Goal: Transaction & Acquisition: Obtain resource

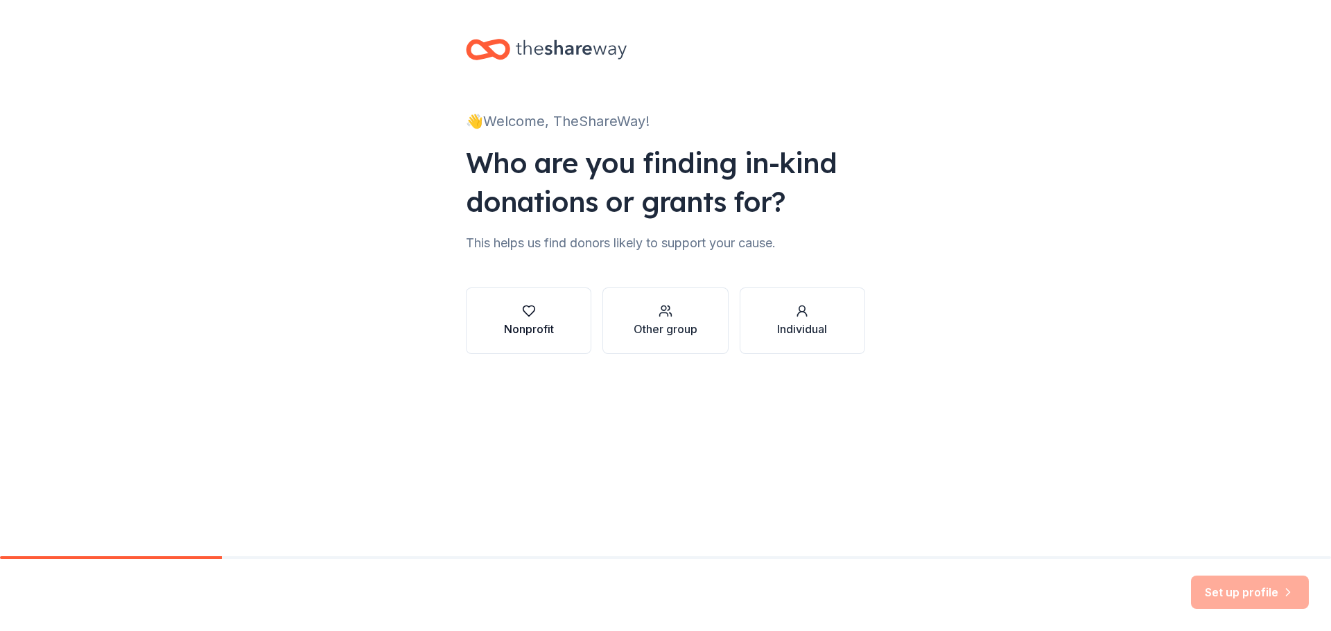
click at [527, 311] on icon "button" at bounding box center [529, 311] width 14 height 14
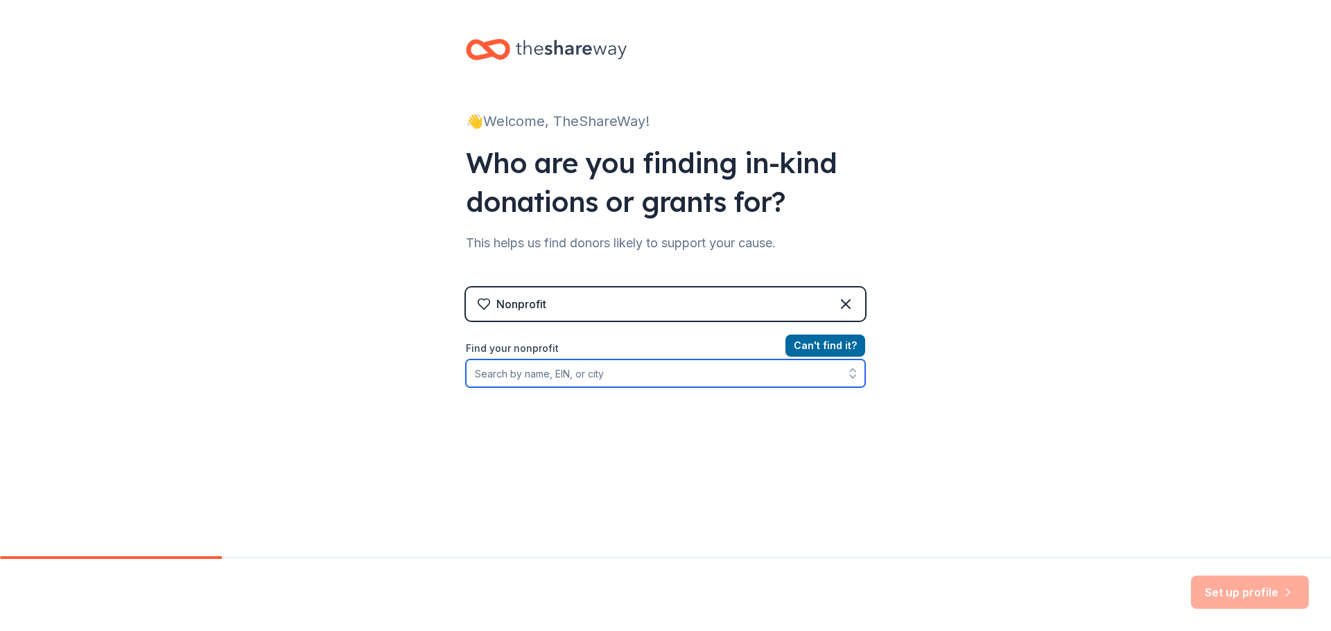
click at [604, 370] on input "Find your nonprofit" at bounding box center [665, 374] width 399 height 28
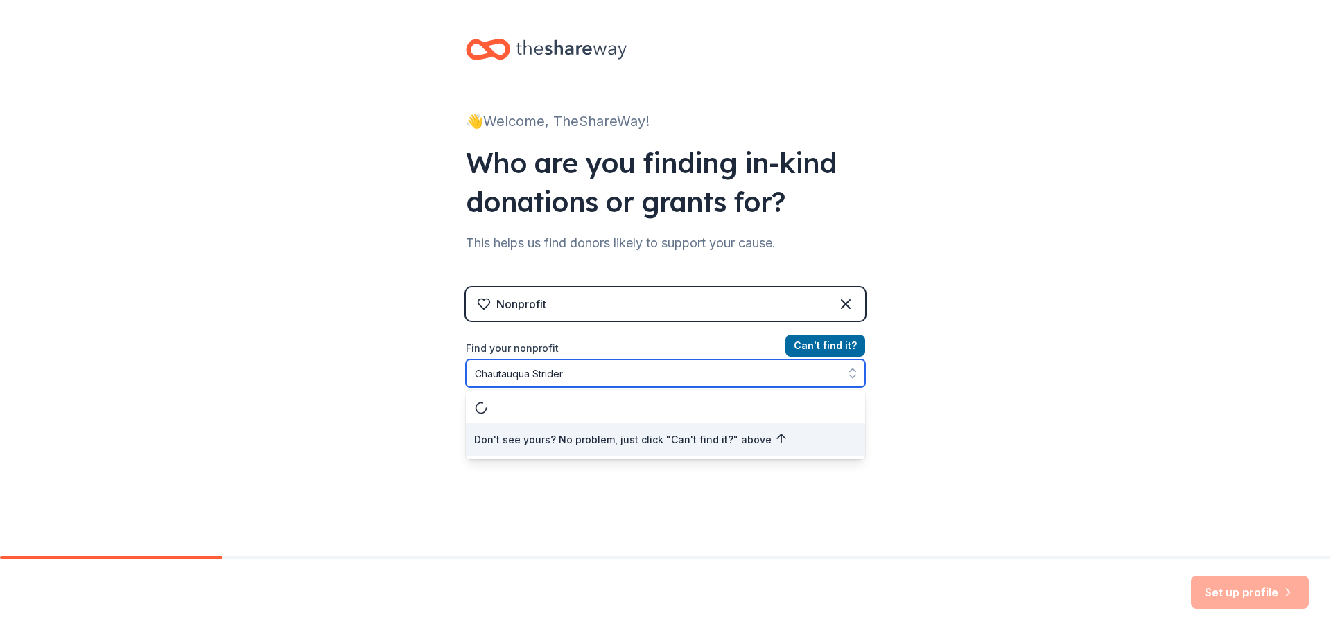
type input "Chautauqua Striders"
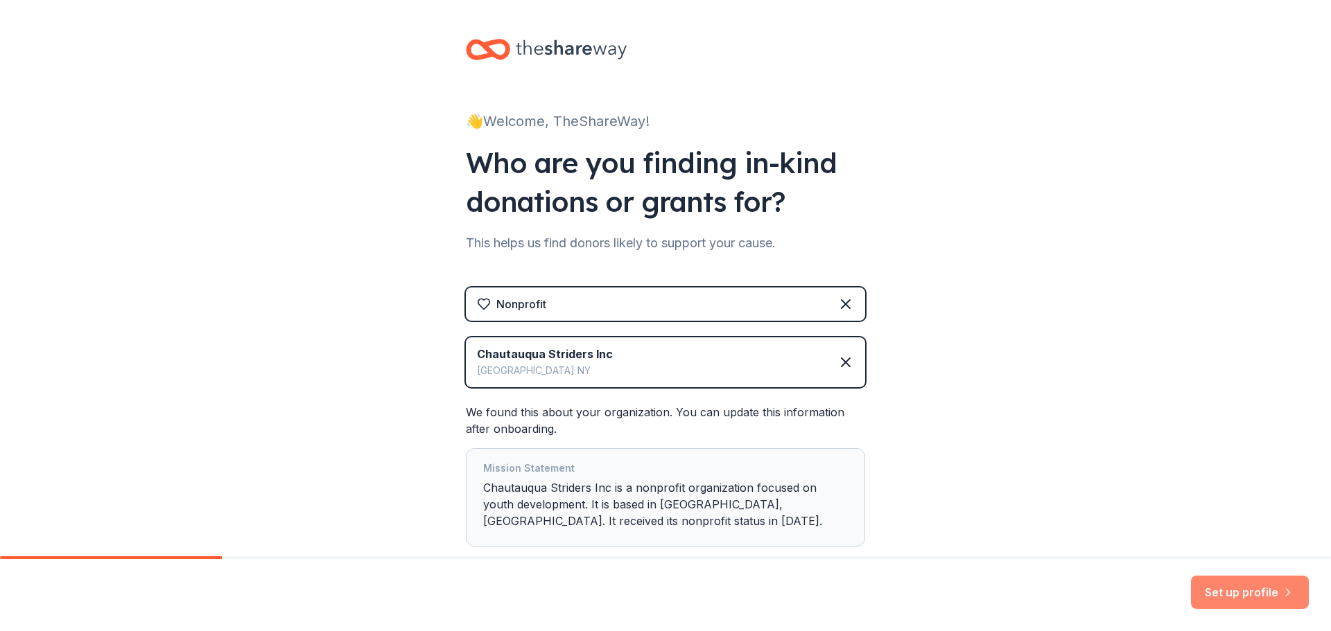
click at [1227, 592] on button "Set up profile" at bounding box center [1250, 592] width 118 height 33
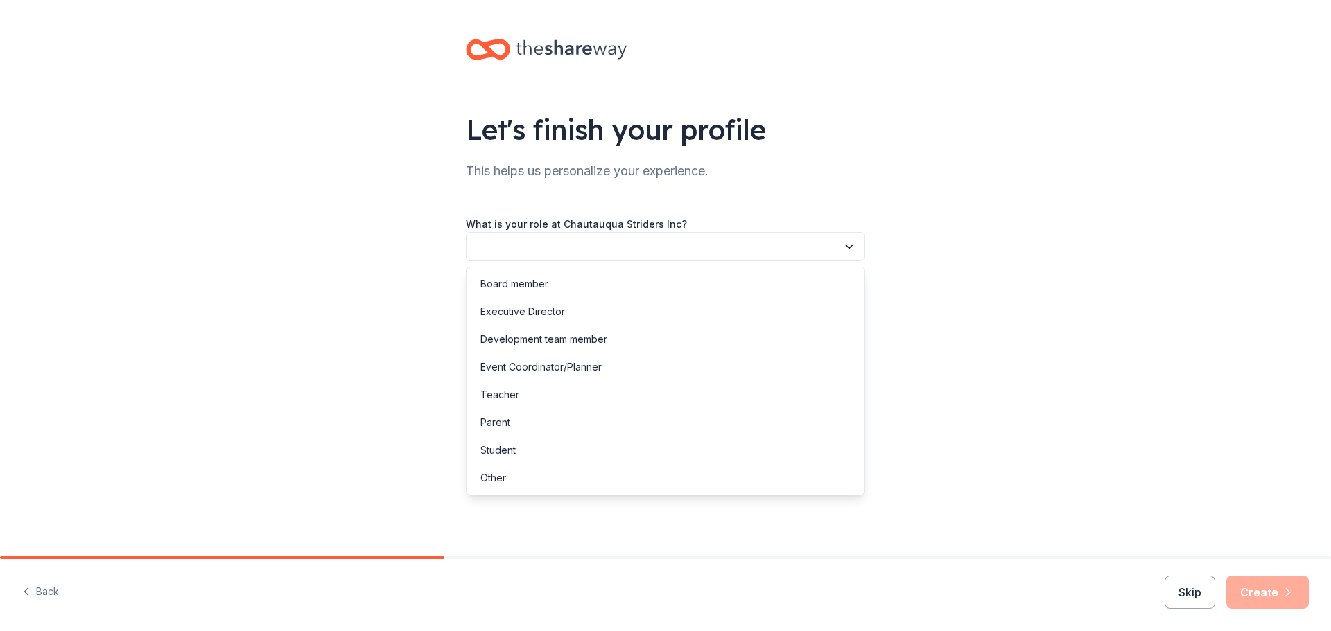
click at [625, 245] on button "button" at bounding box center [665, 246] width 399 height 29
click at [569, 342] on div "Development team member" at bounding box center [543, 339] width 127 height 17
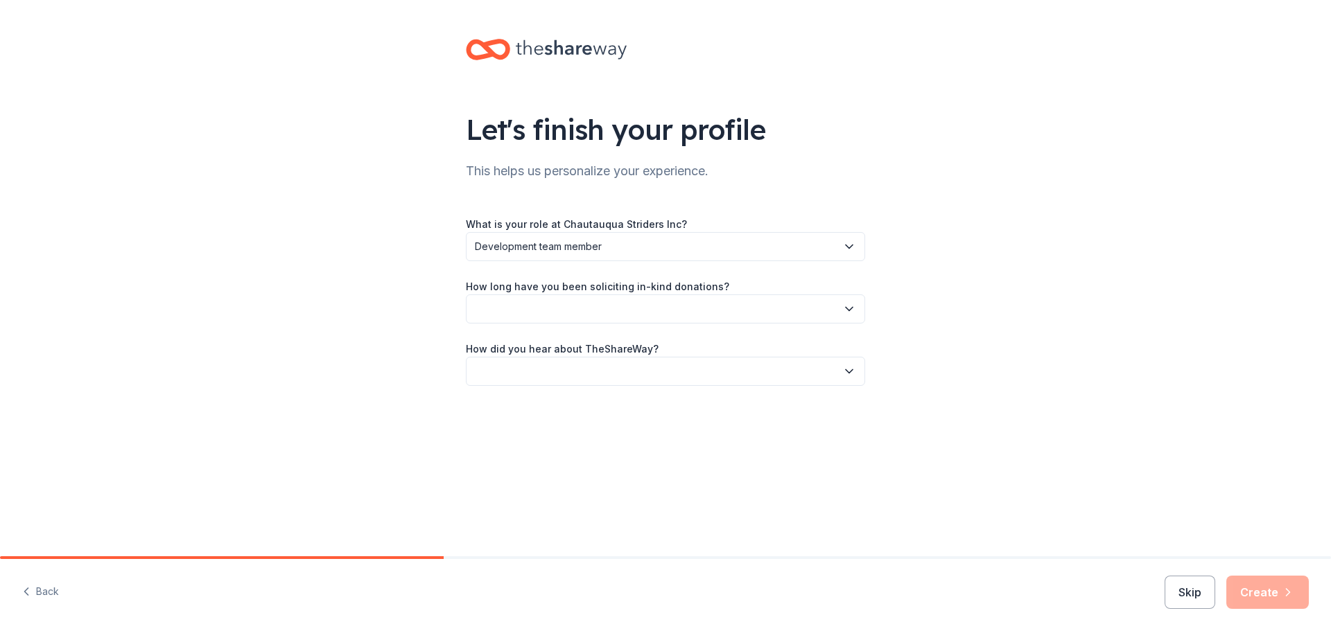
click at [611, 314] on button "button" at bounding box center [665, 309] width 399 height 29
click at [527, 377] on div "1 to 2 years" at bounding box center [506, 374] width 52 height 17
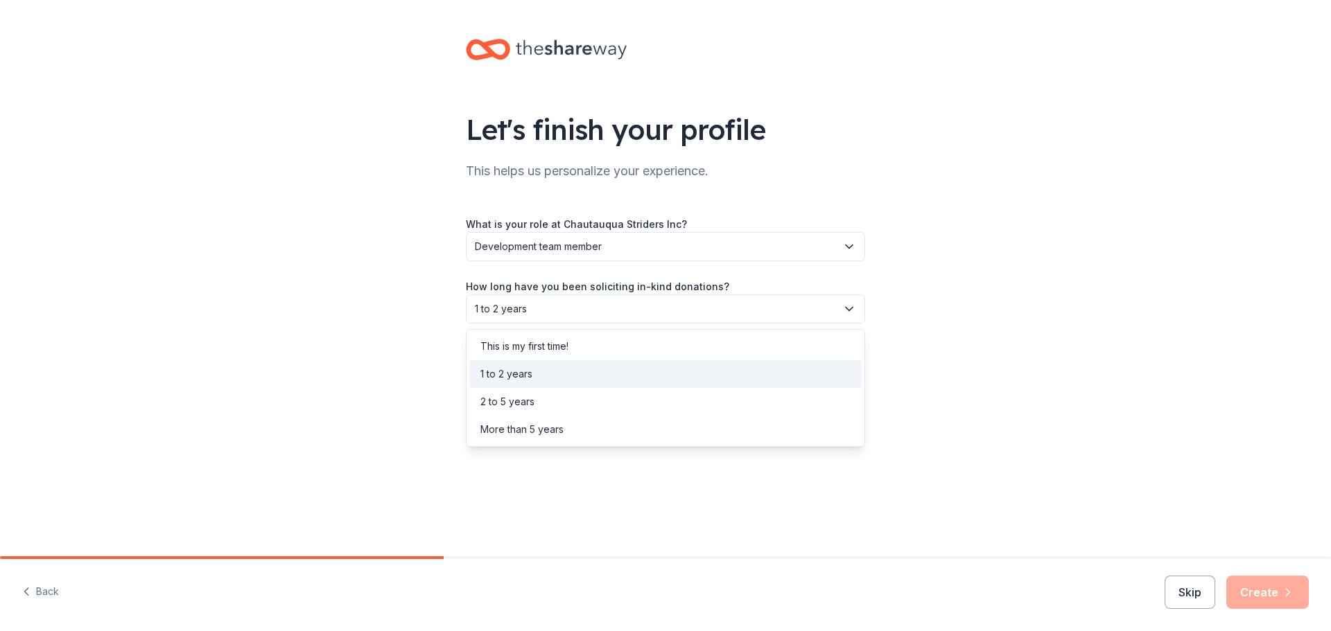
click at [577, 315] on span "1 to 2 years" at bounding box center [656, 309] width 362 height 17
click at [547, 403] on div "2 to 5 years" at bounding box center [665, 402] width 392 height 28
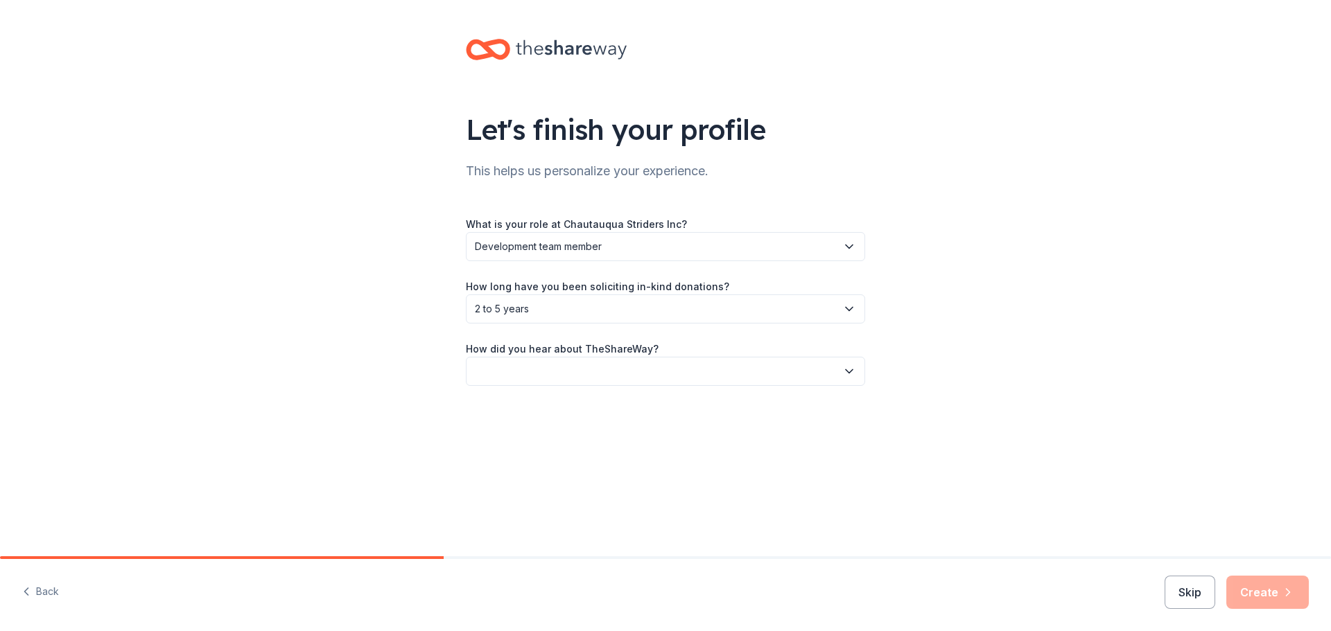
click at [568, 358] on button "button" at bounding box center [665, 371] width 399 height 29
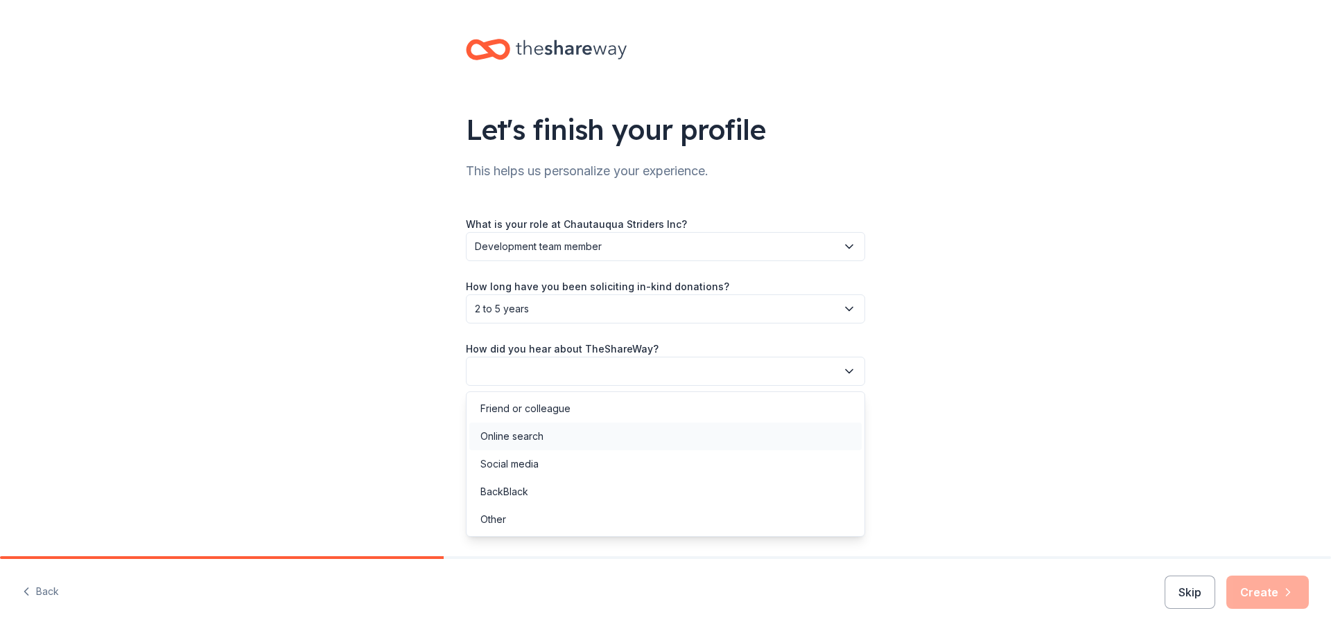
click at [511, 441] on div "Online search" at bounding box center [511, 436] width 63 height 17
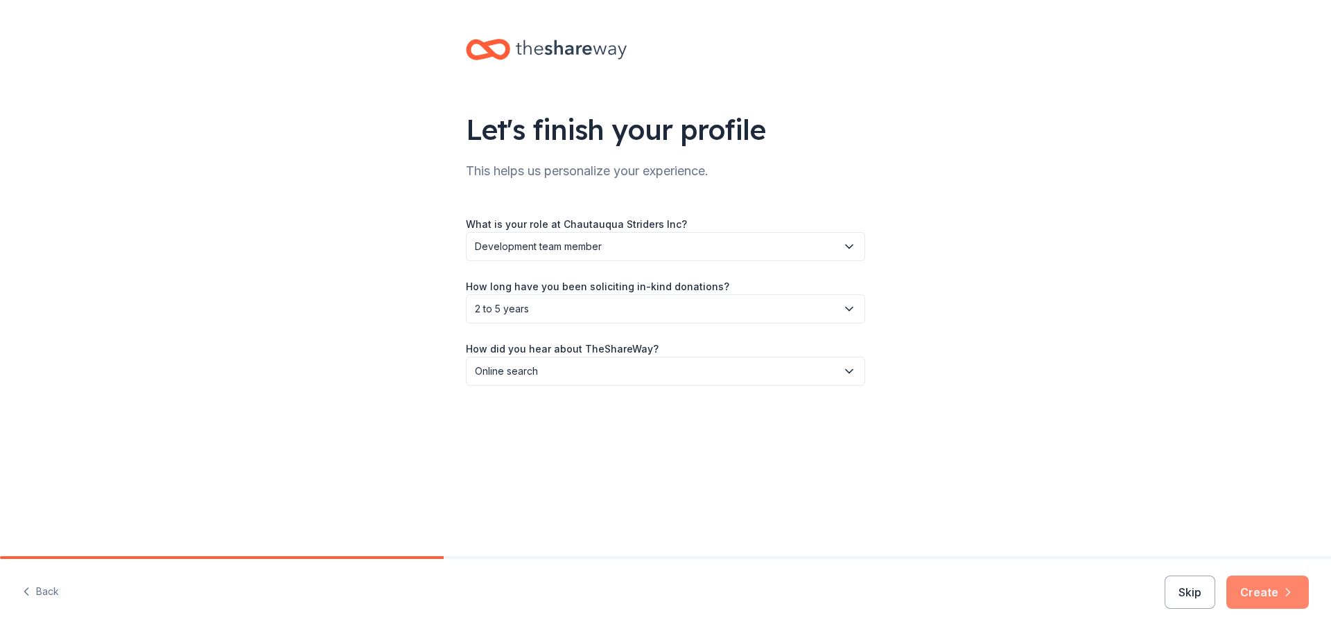
click at [1261, 581] on button "Create" at bounding box center [1267, 592] width 82 height 33
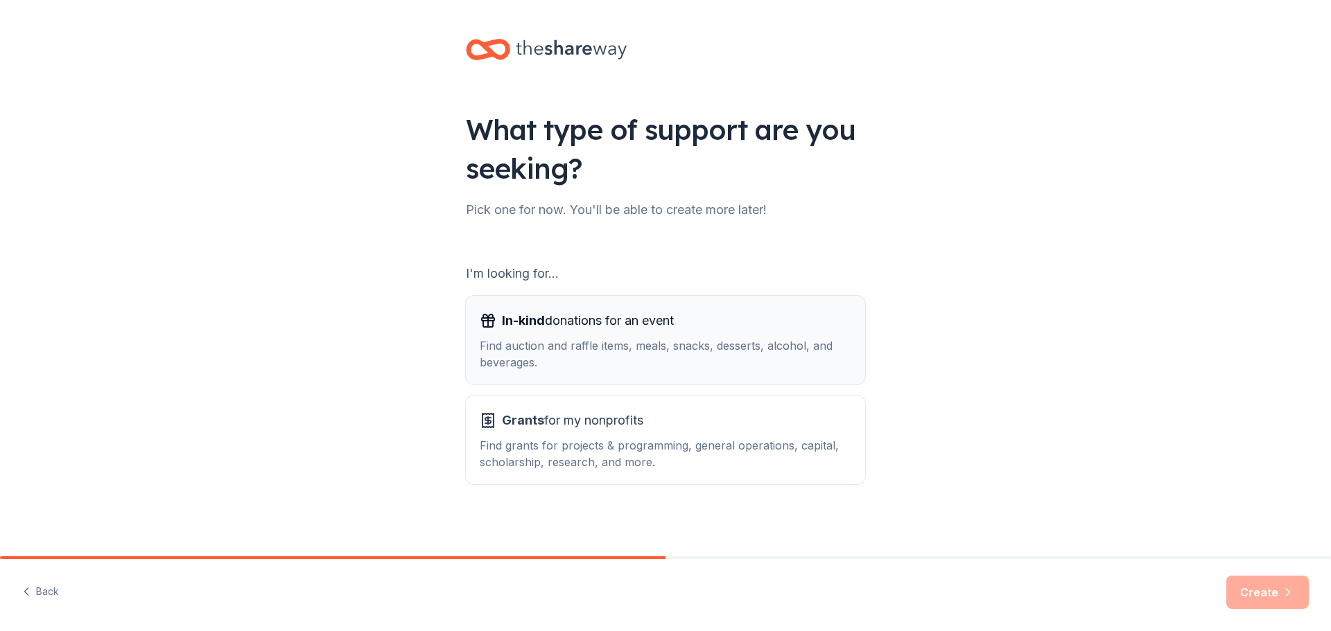
click at [559, 350] on div "Find auction and raffle items, meals, snacks, desserts, alcohol, and beverages." at bounding box center [665, 353] width 371 height 33
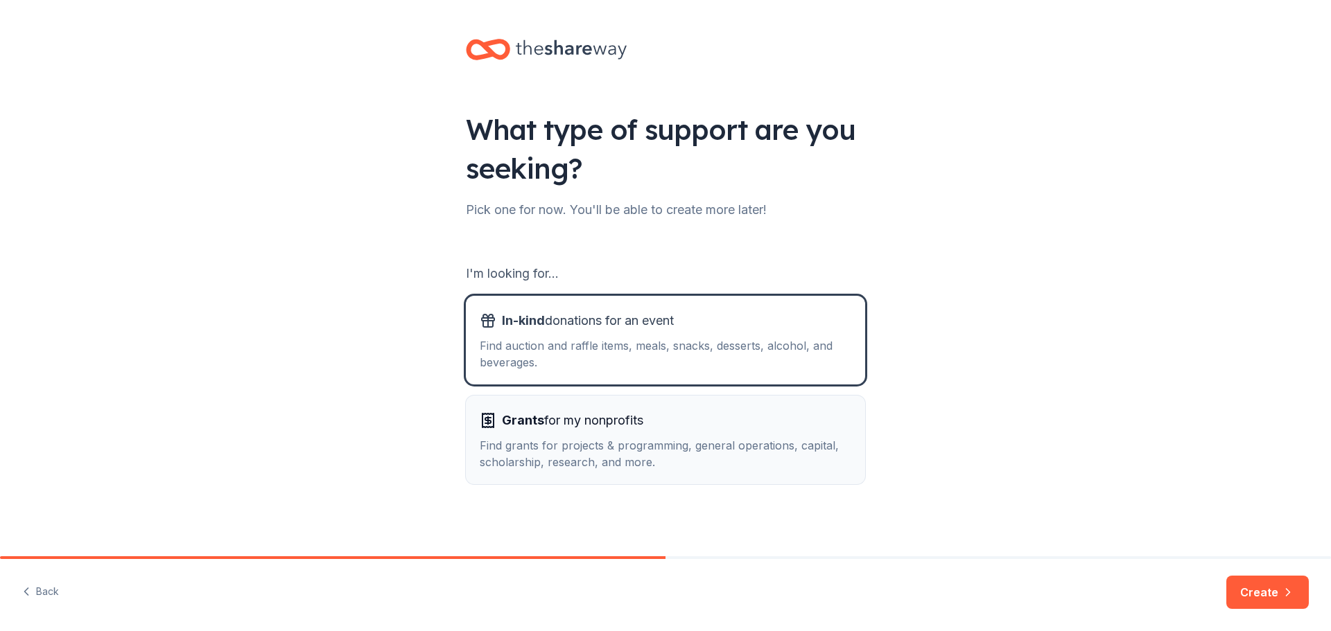
click at [559, 441] on div "Find grants for projects & programming, general operations, capital, scholarshi…" at bounding box center [665, 453] width 371 height 33
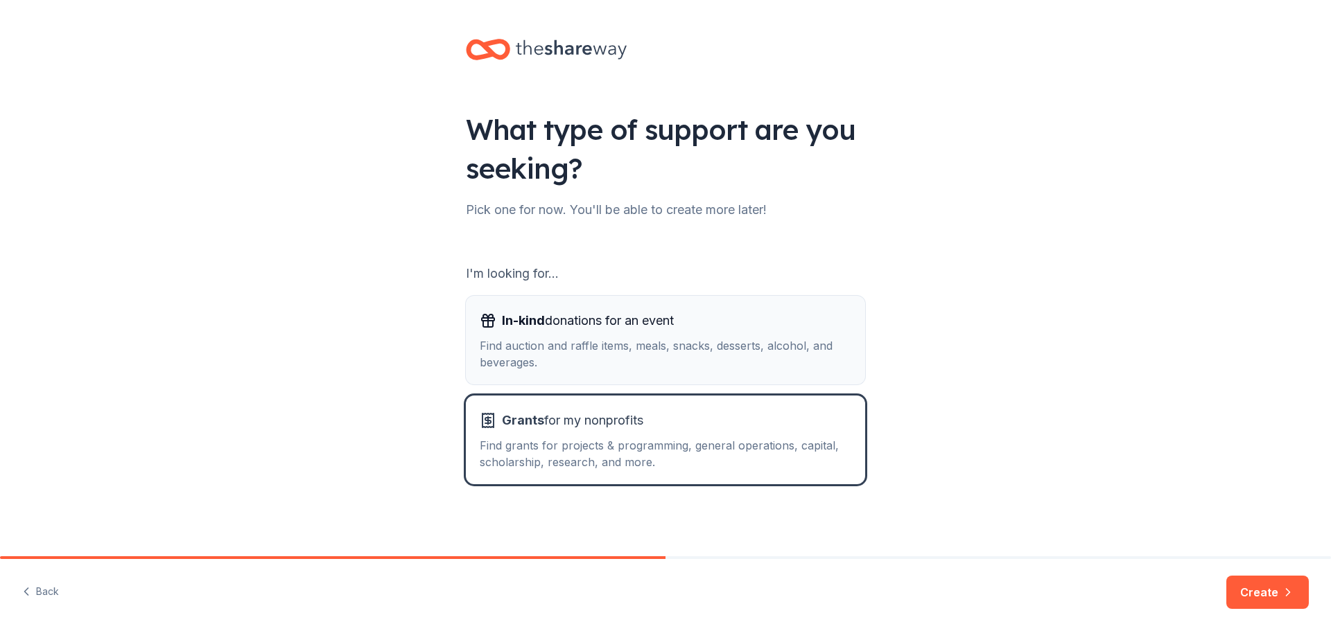
click at [643, 339] on div "Find auction and raffle items, meals, snacks, desserts, alcohol, and beverages." at bounding box center [665, 353] width 371 height 33
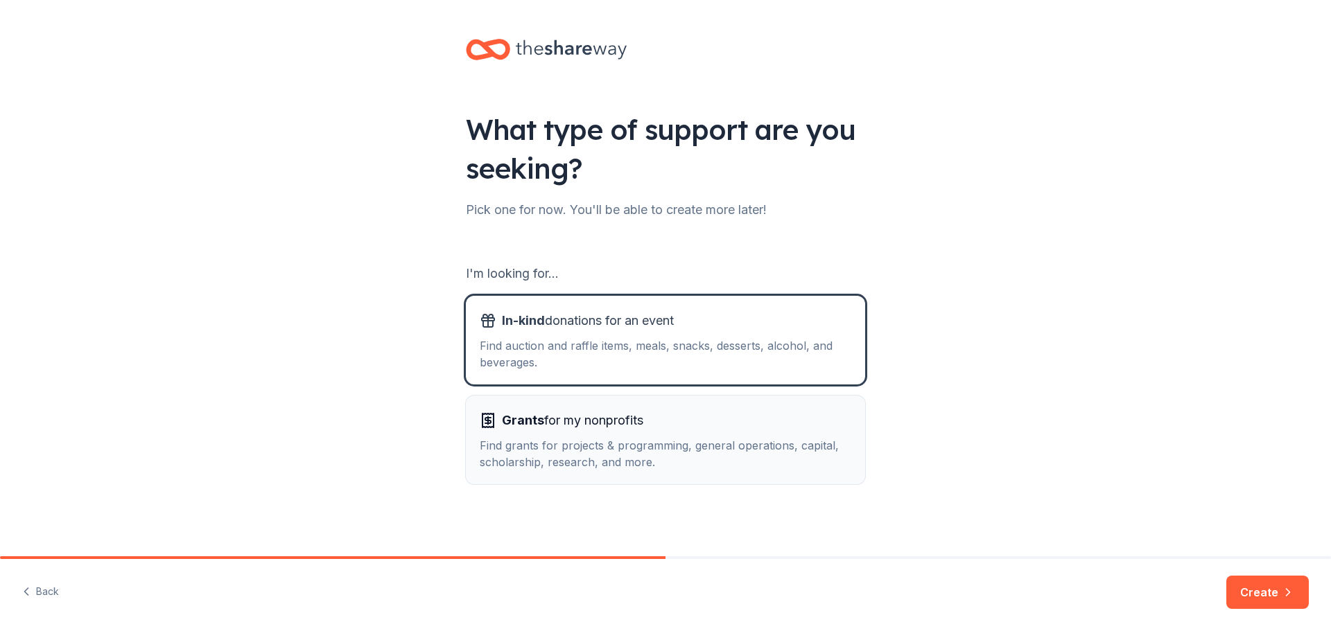
click at [742, 430] on div "Grants for my nonprofits" at bounding box center [665, 421] width 371 height 22
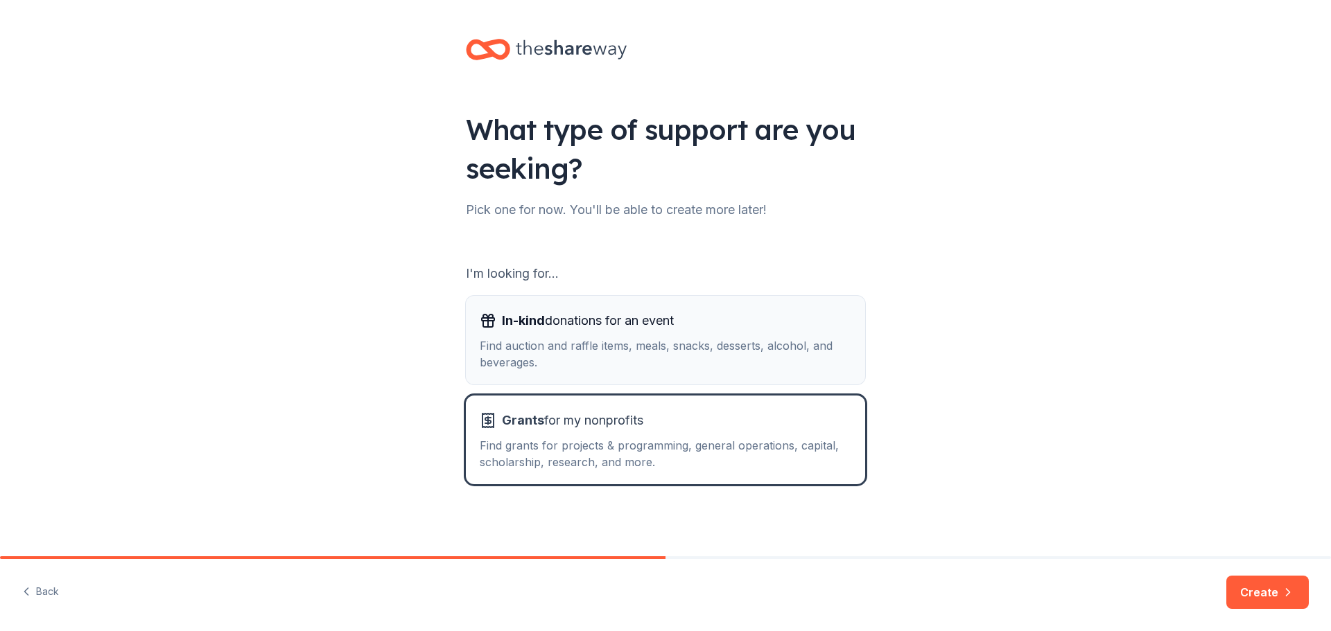
click at [677, 358] on div "Find auction and raffle items, meals, snacks, desserts, alcohol, and beverages." at bounding box center [665, 353] width 371 height 33
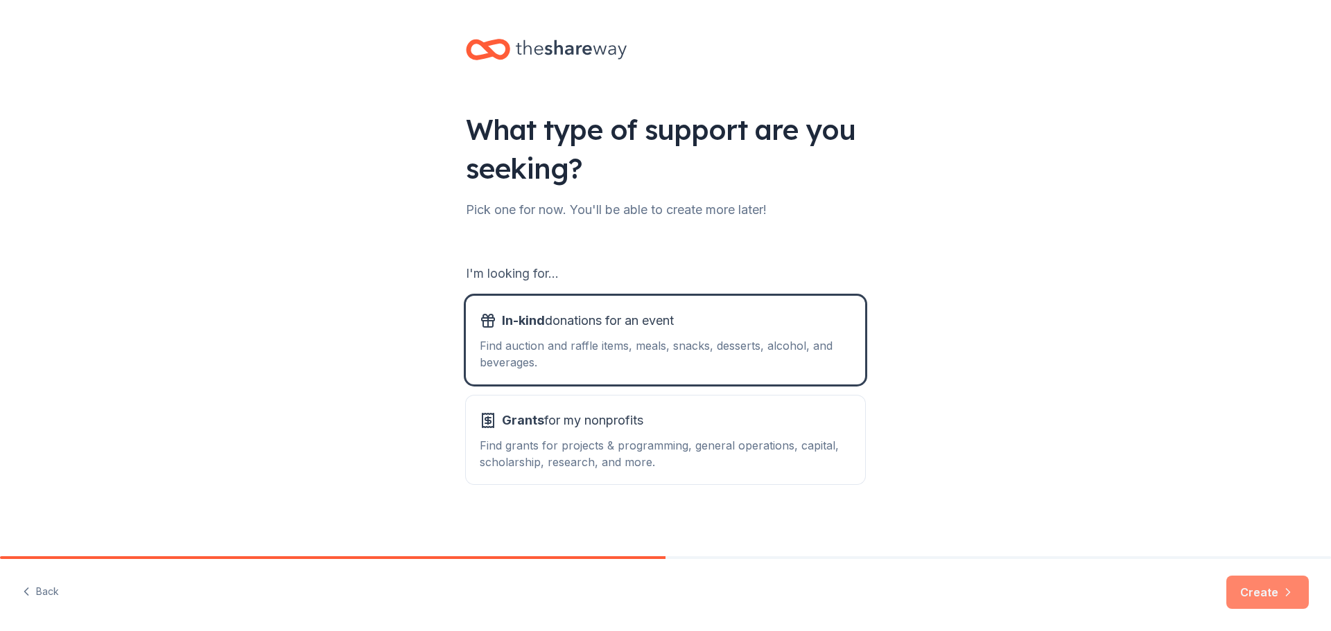
click at [1277, 582] on button "Create" at bounding box center [1267, 592] width 82 height 33
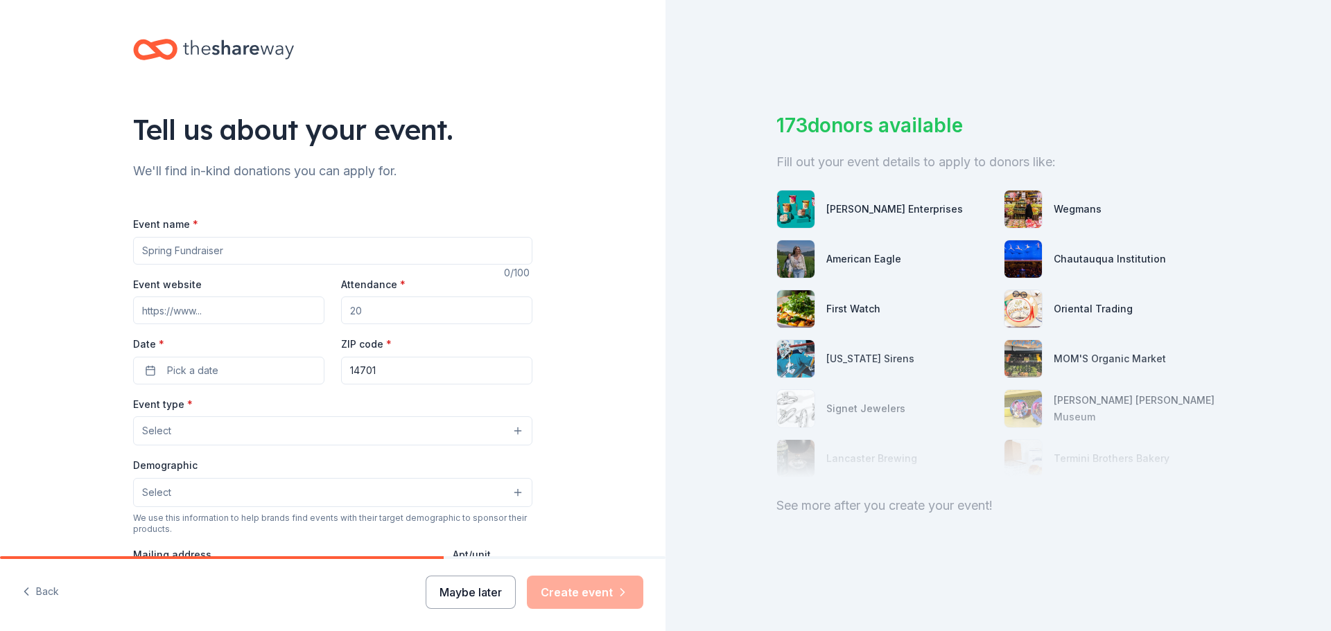
click at [473, 583] on button "Maybe later" at bounding box center [470, 592] width 90 height 33
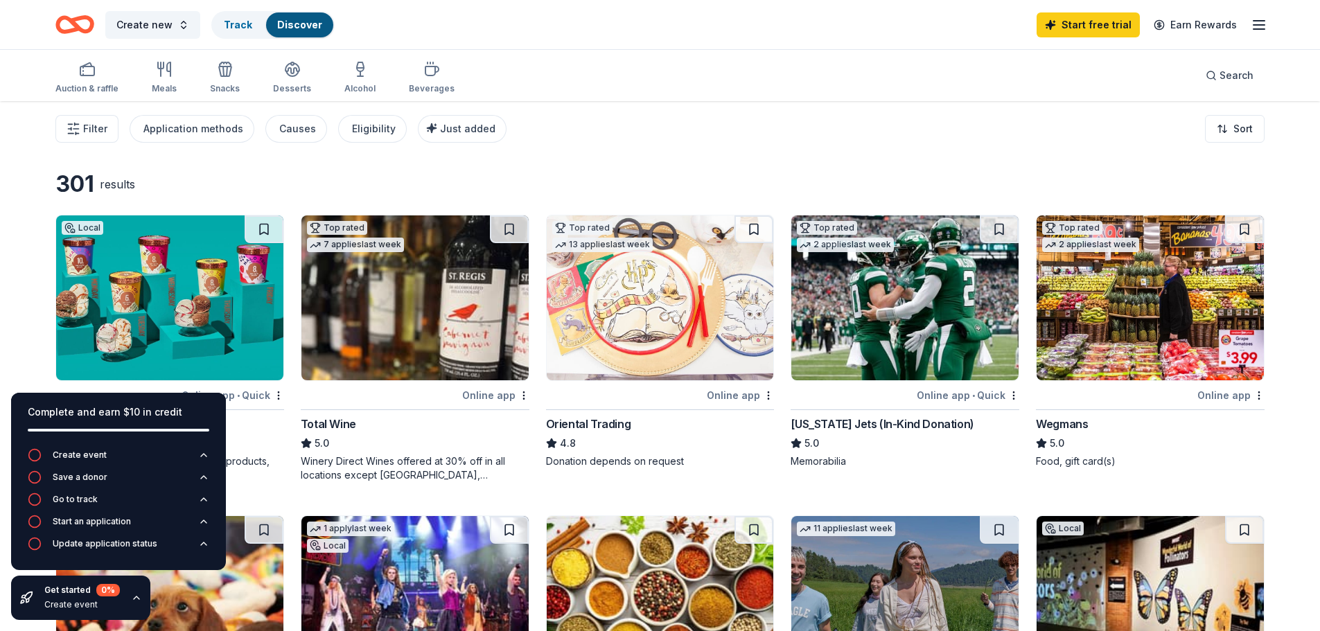
click at [134, 251] on img at bounding box center [169, 298] width 227 height 165
click at [917, 360] on img at bounding box center [904, 298] width 227 height 165
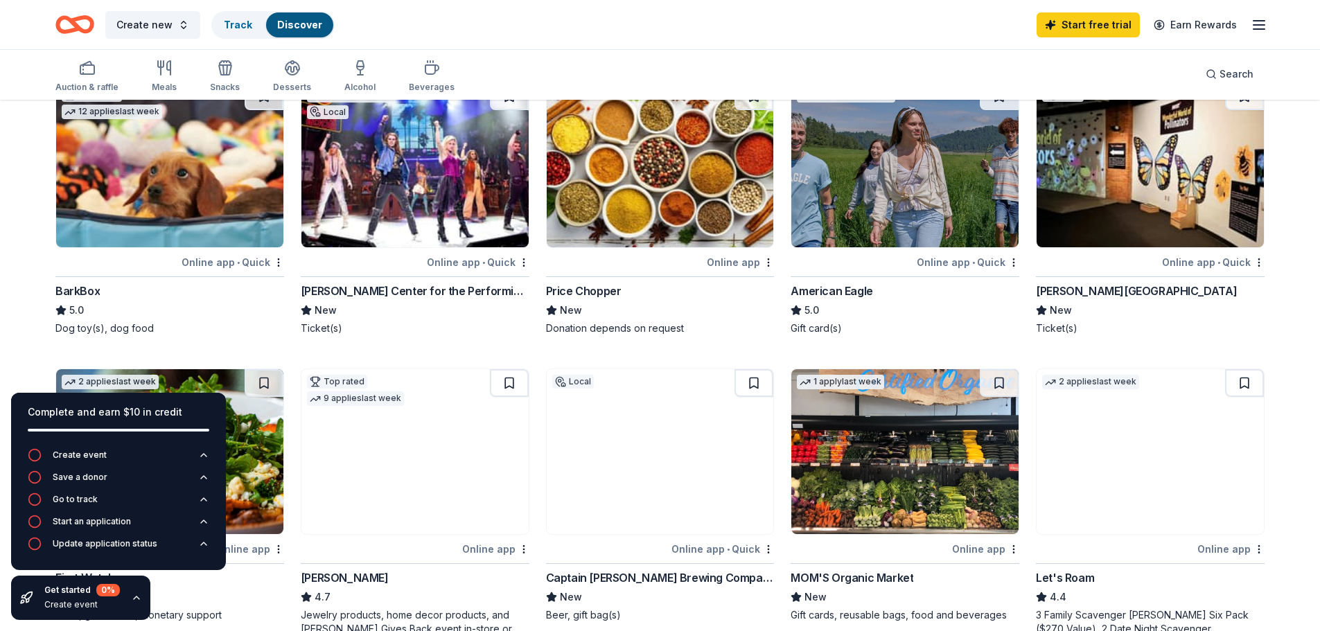
scroll to position [231, 0]
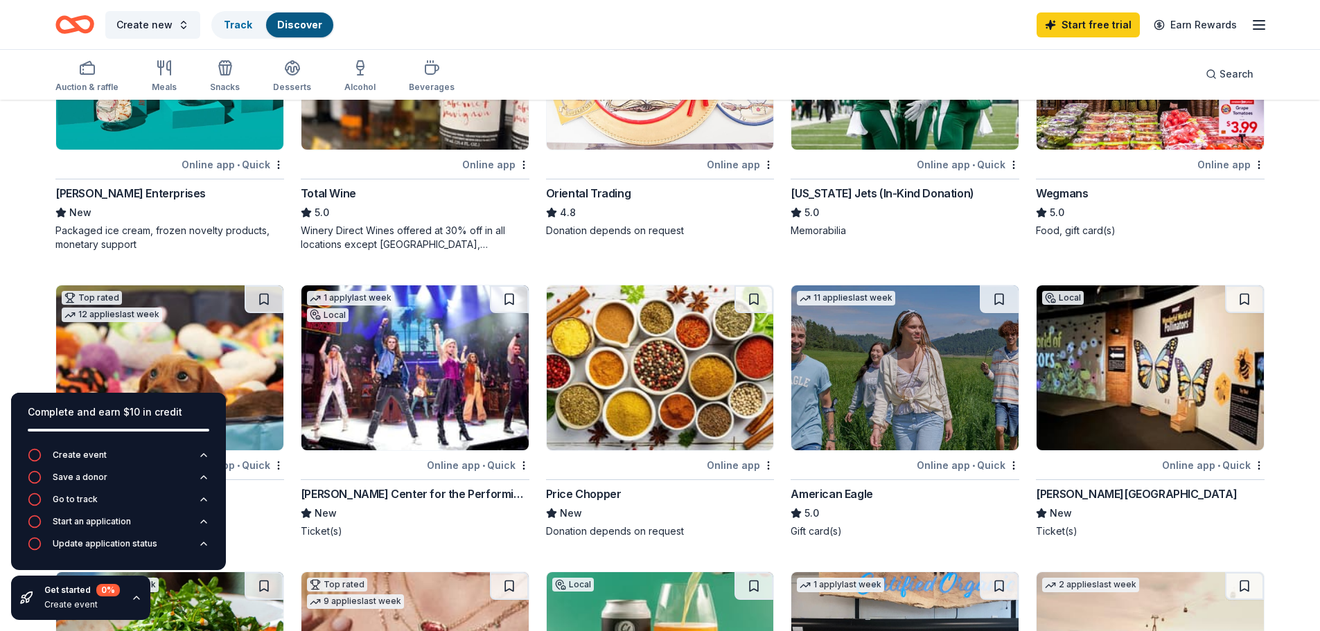
click at [431, 357] on img at bounding box center [414, 368] width 227 height 165
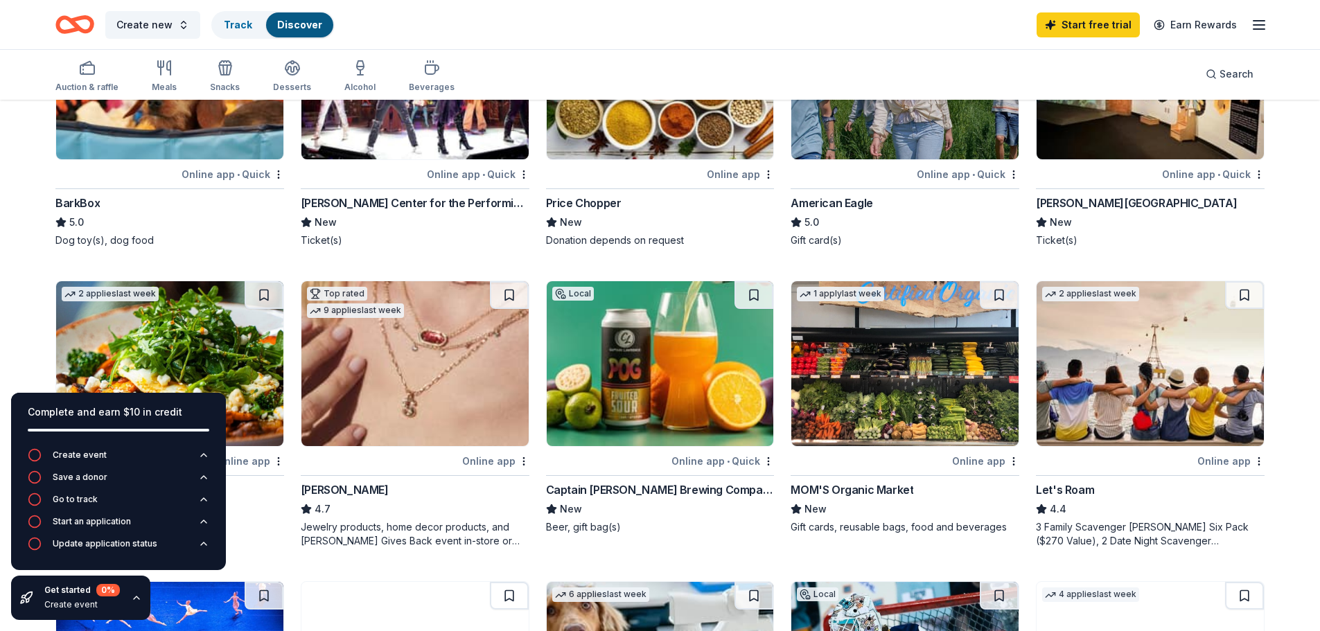
scroll to position [529, 0]
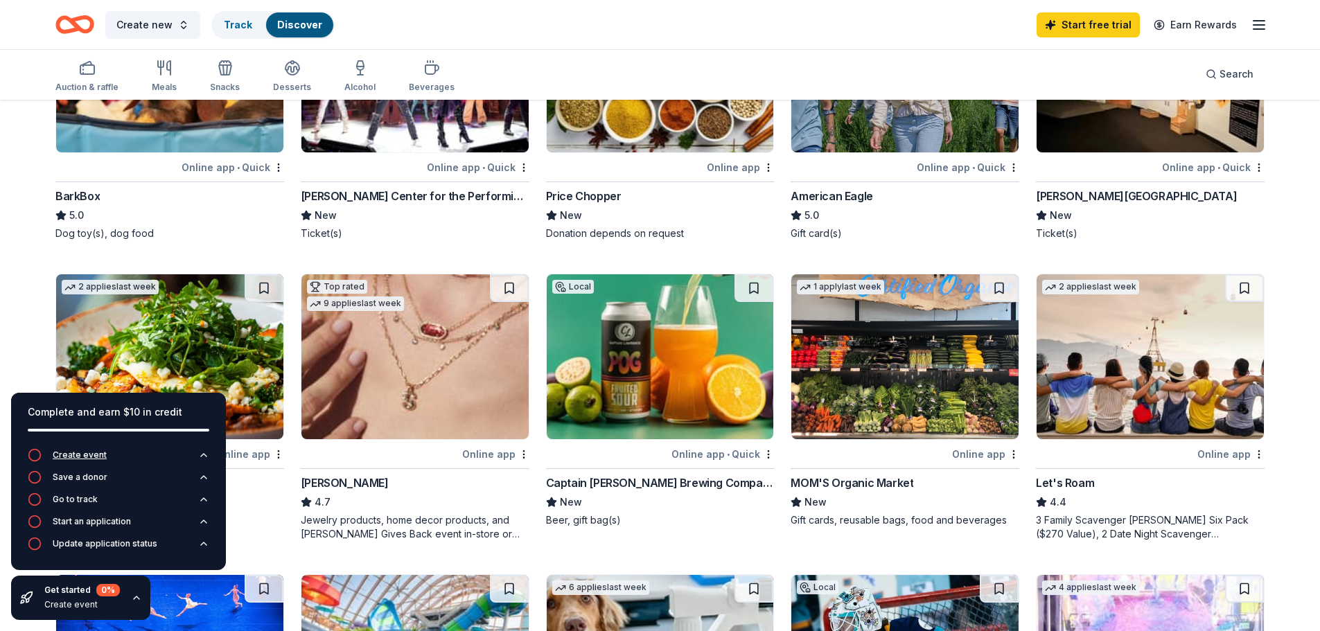
click at [35, 454] on icon "button" at bounding box center [35, 455] width 14 height 14
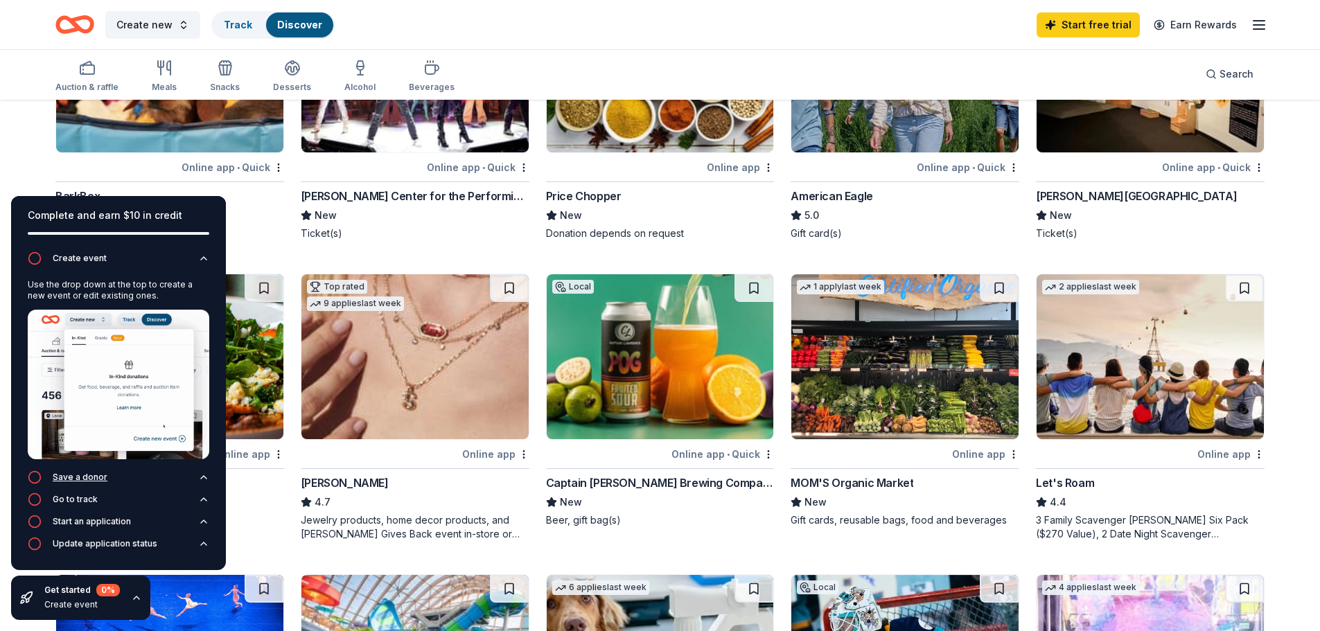
click at [33, 473] on icon "button" at bounding box center [35, 478] width 14 height 14
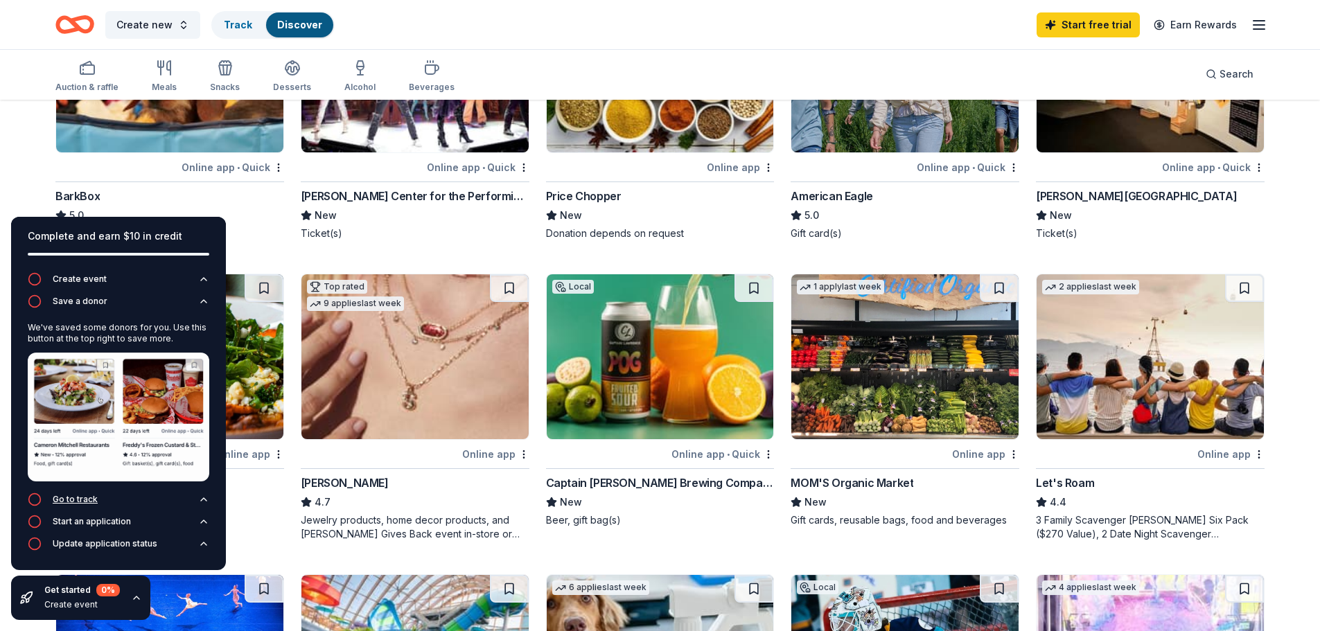
click at [35, 494] on circle "button" at bounding box center [35, 500] width 12 height 12
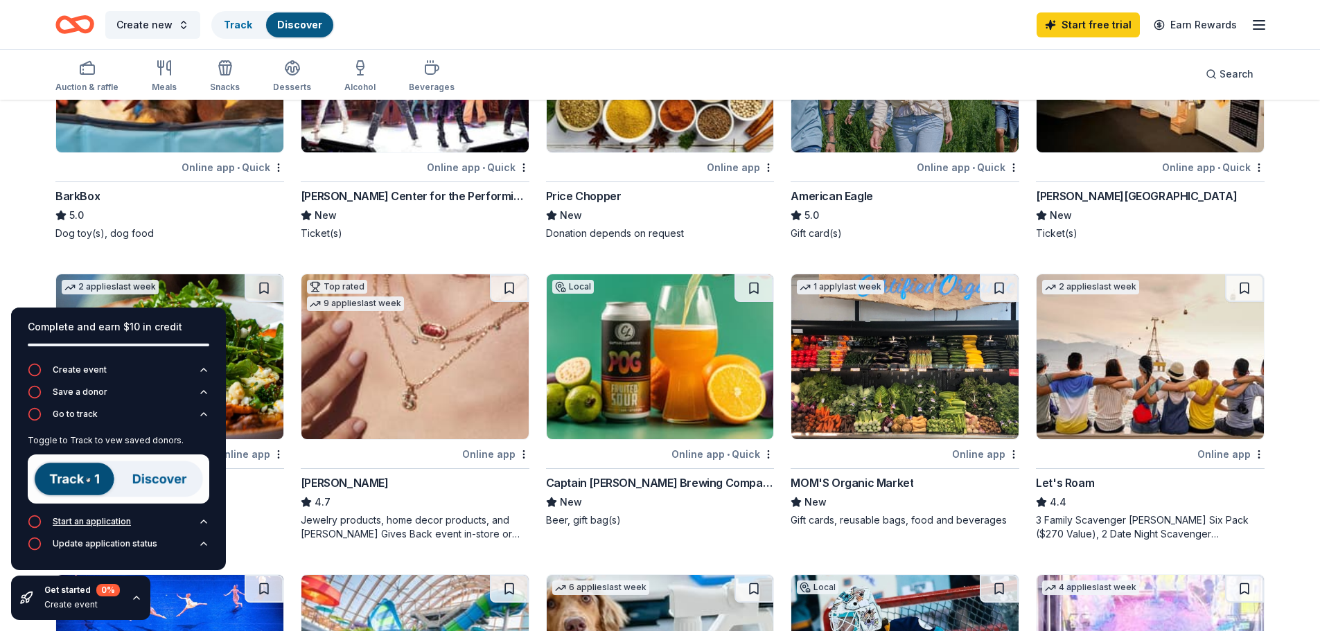
click at [33, 520] on icon "button" at bounding box center [35, 522] width 14 height 14
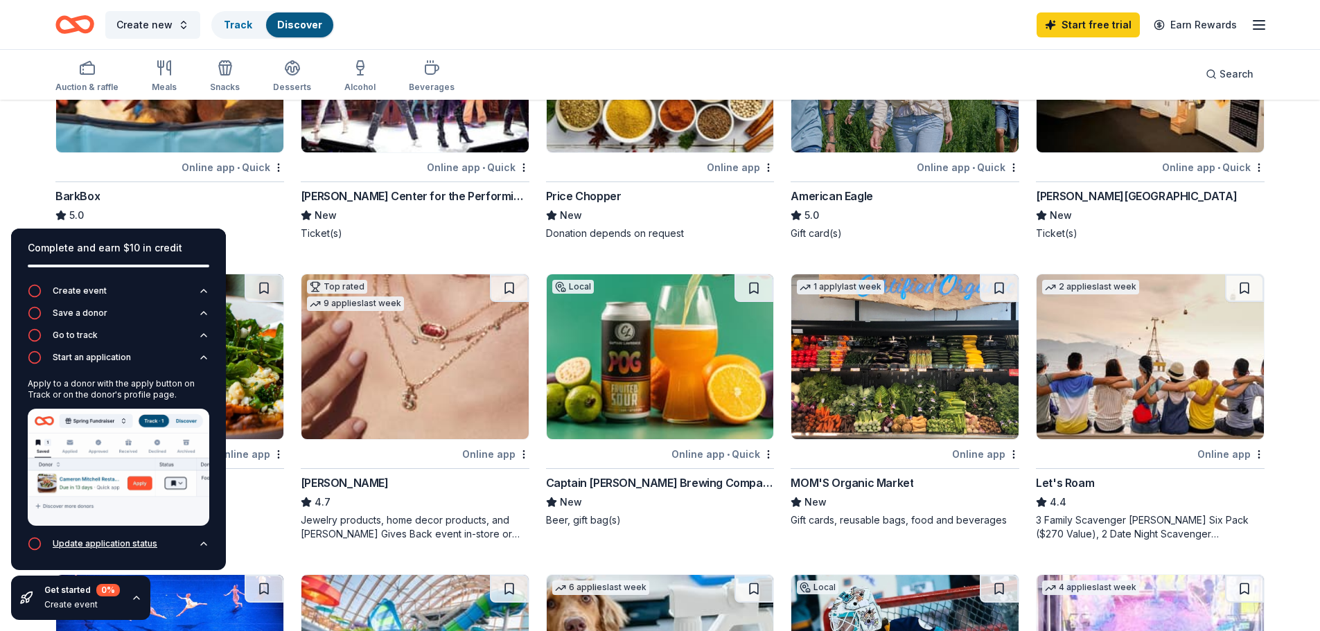
click at [33, 547] on icon "button" at bounding box center [35, 544] width 14 height 14
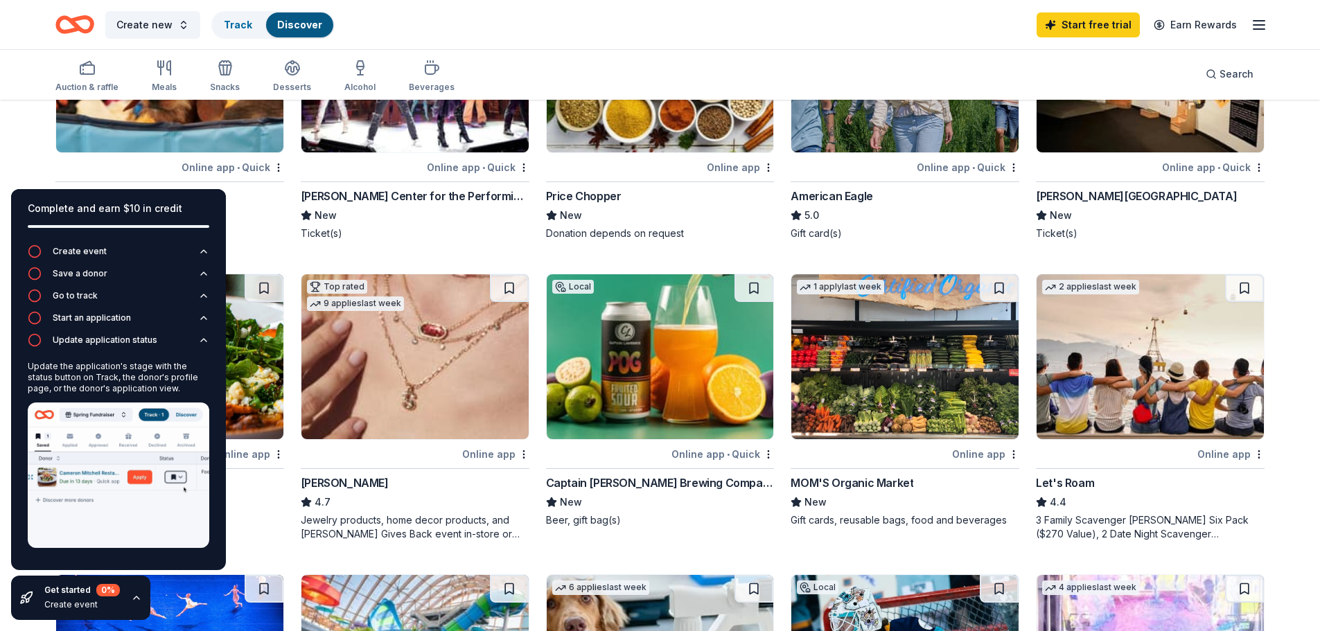
click at [61, 570] on div "Complete and earn $10 in credit Create event Save a donor Go to track Start an …" at bounding box center [118, 404] width 237 height 453
click at [135, 603] on icon "button" at bounding box center [136, 597] width 11 height 11
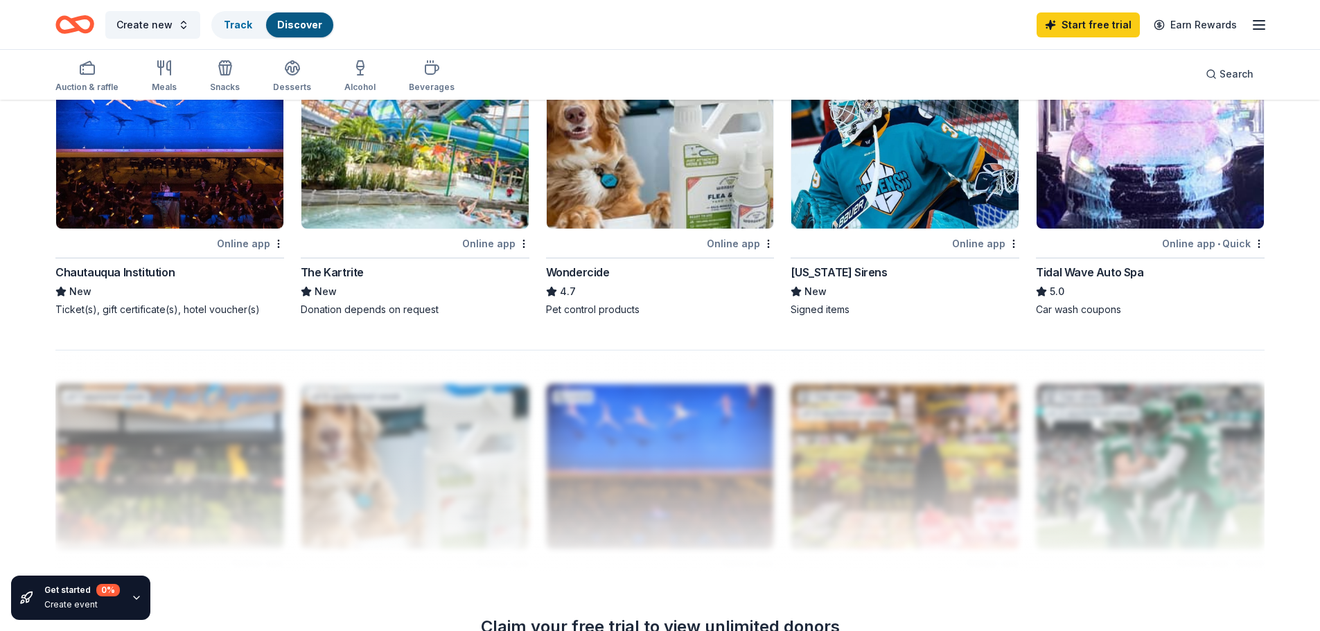
scroll to position [1049, 0]
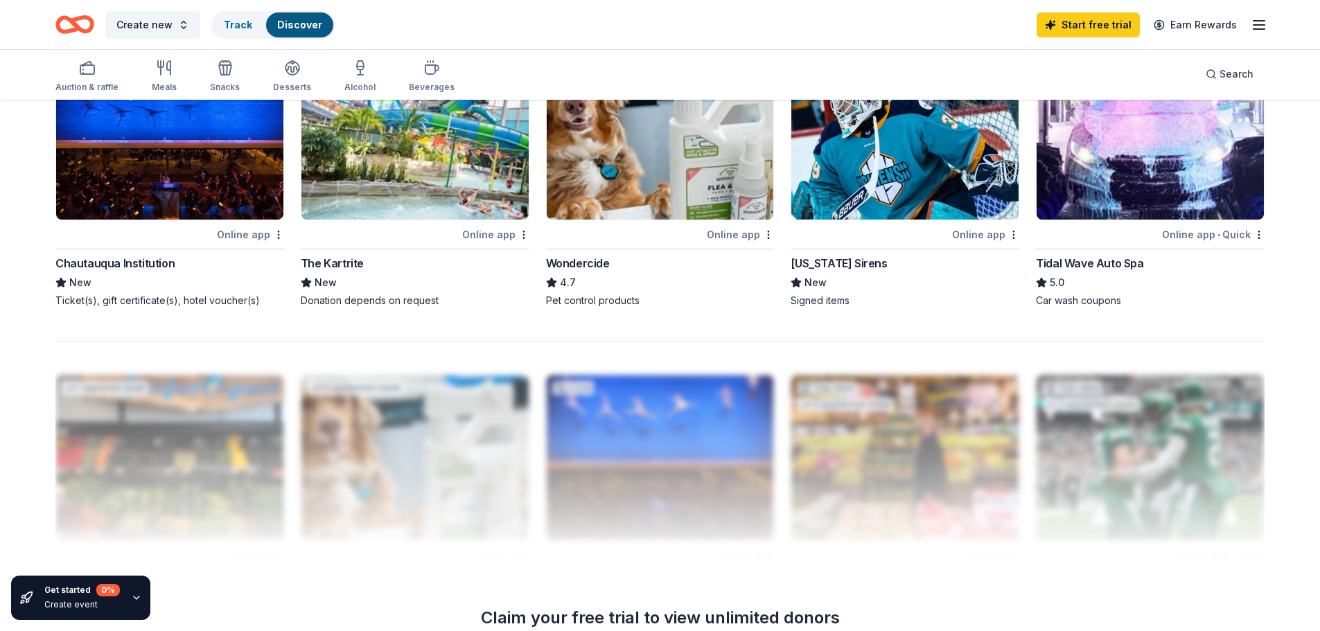
click at [151, 196] on img at bounding box center [169, 137] width 227 height 165
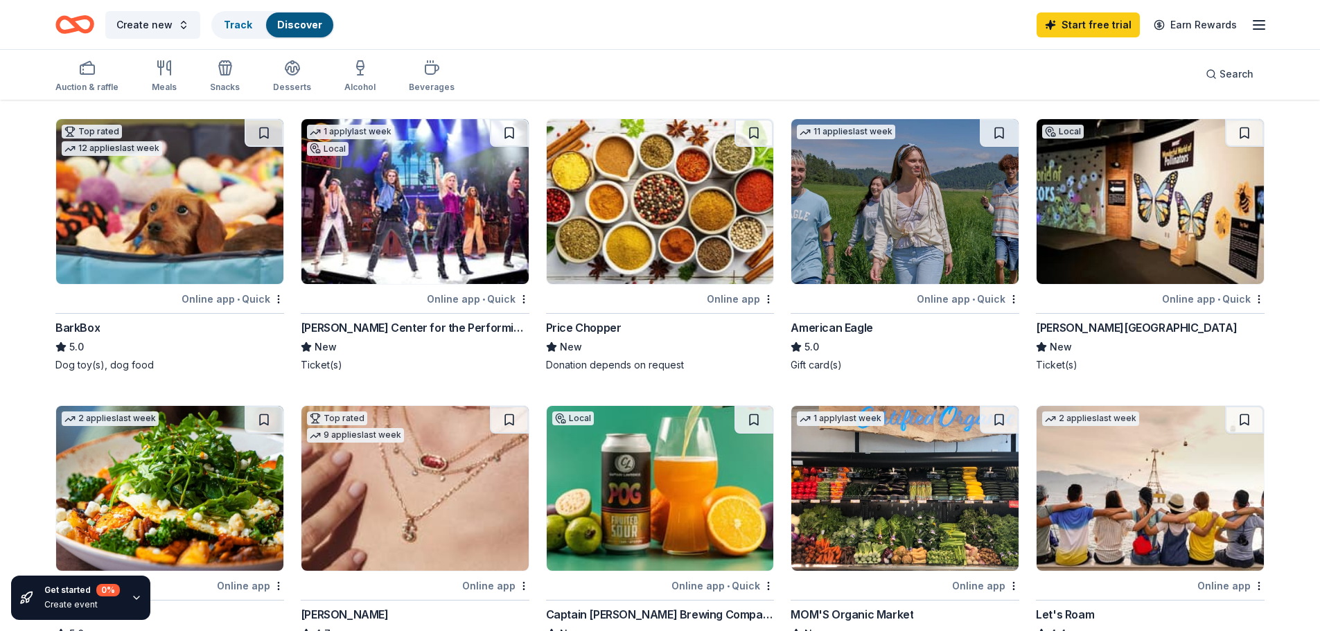
scroll to position [462, 0]
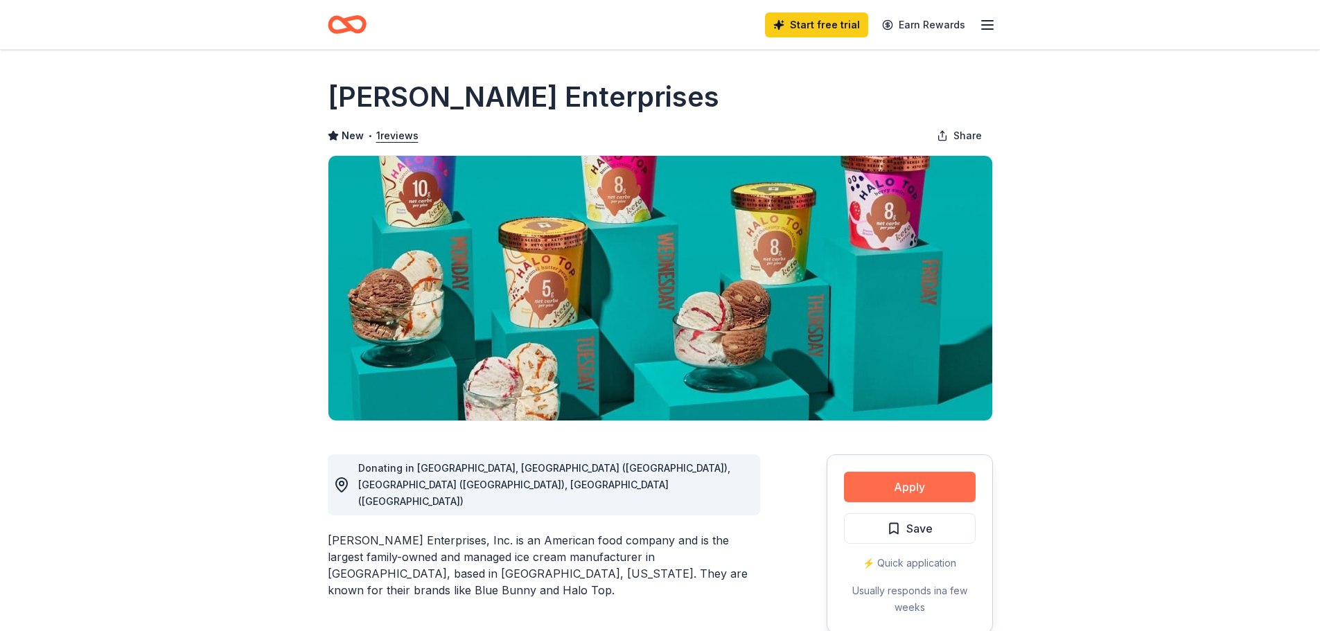
click at [875, 480] on button "Apply" at bounding box center [910, 487] width 132 height 30
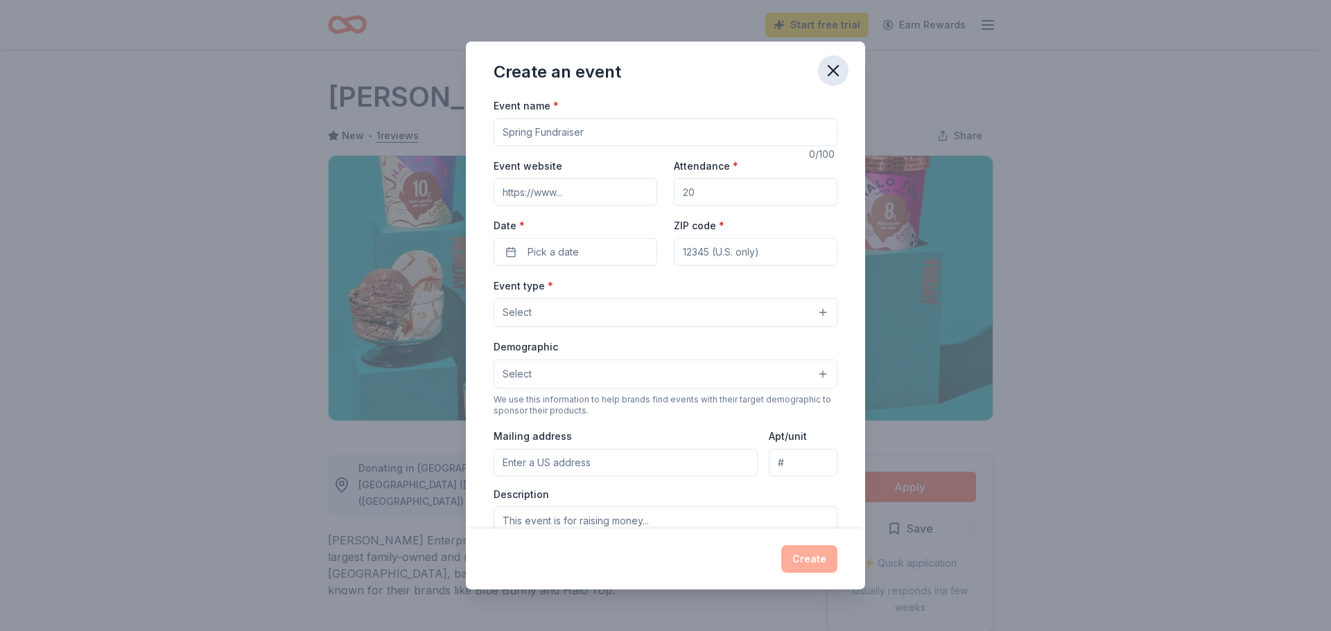
click at [836, 70] on icon "button" at bounding box center [832, 70] width 19 height 19
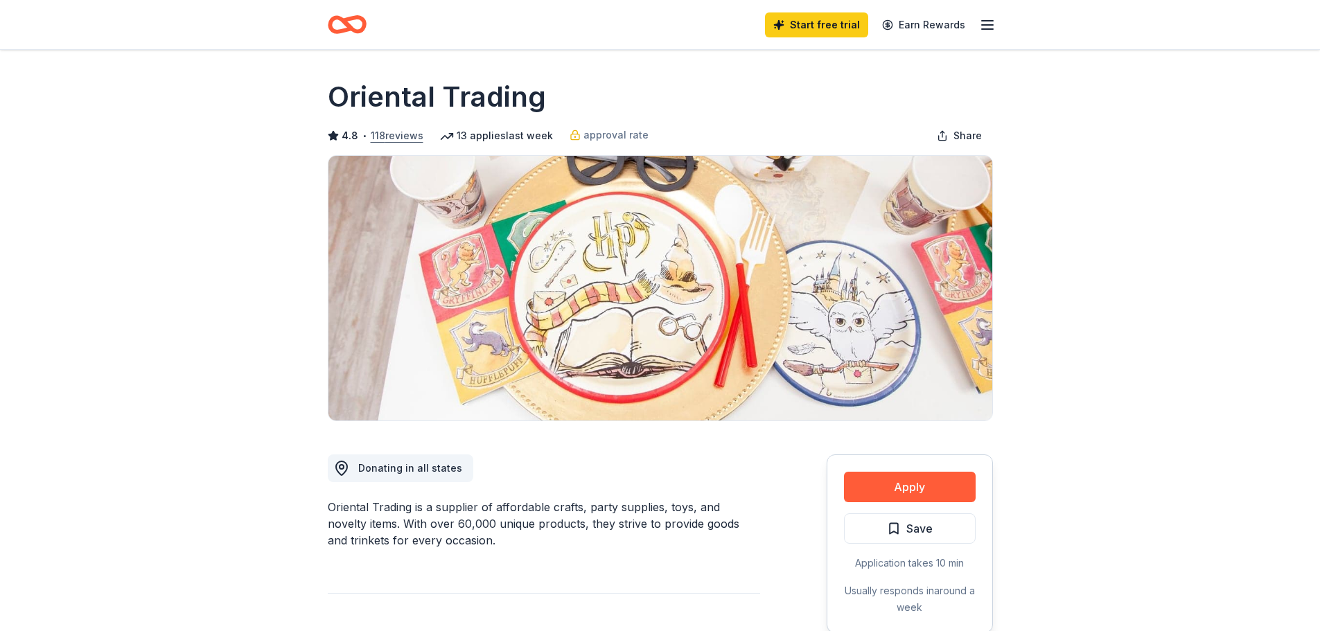
click at [396, 134] on button "118 reviews" at bounding box center [397, 136] width 53 height 17
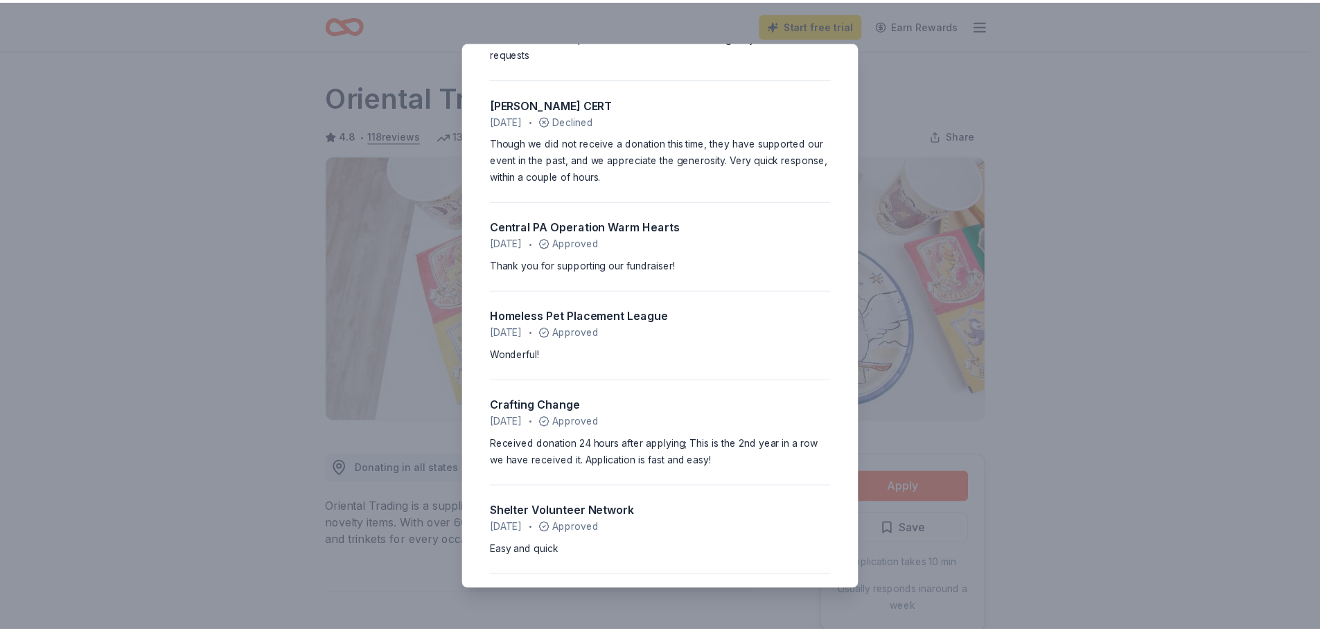
scroll to position [693, 0]
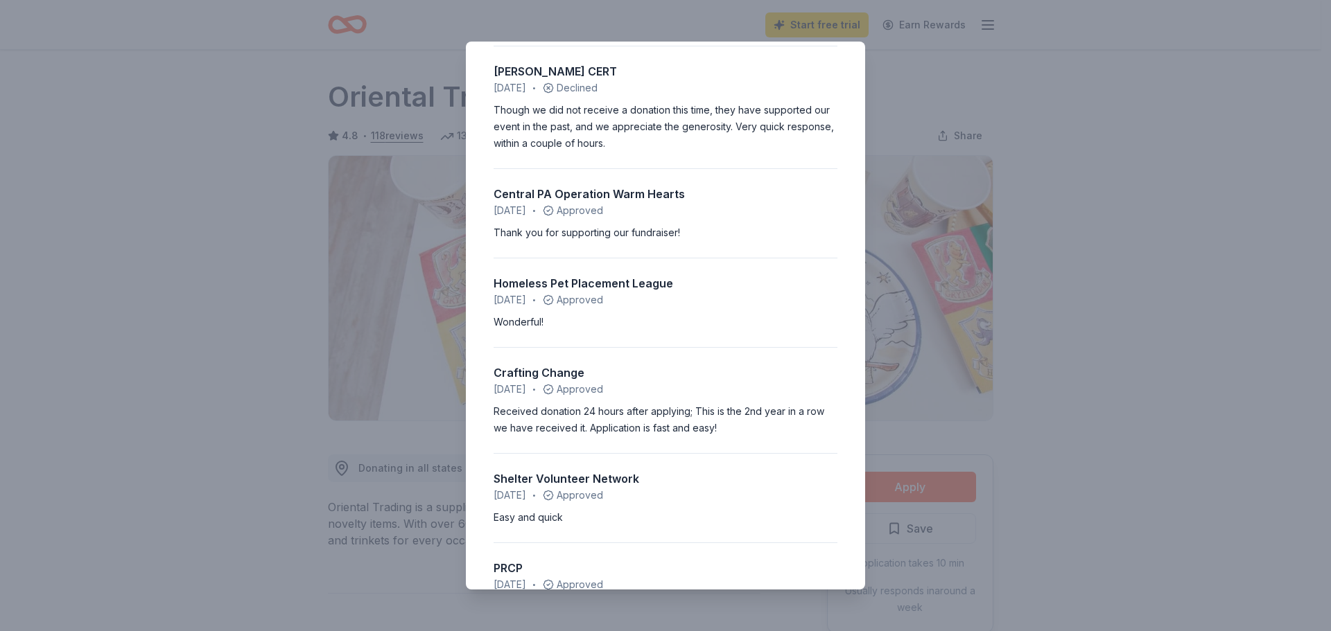
click at [936, 146] on div "4.8 • 118 reviews Sage Pathways, Inc. July 2025 • Approved They responded quick…" at bounding box center [665, 315] width 1331 height 631
